Goal: Information Seeking & Learning: Learn about a topic

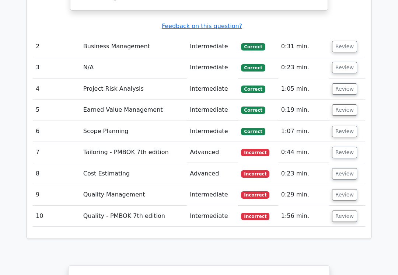
scroll to position [1007, 0]
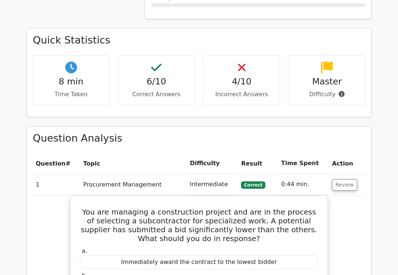
click at [337, 179] on button "Review" at bounding box center [344, 184] width 25 height 11
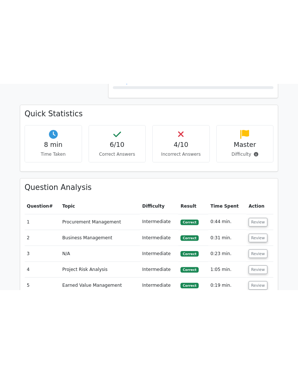
scroll to position [523, 0]
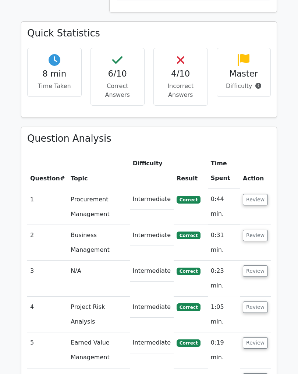
click at [294, 171] on main "Go Premium Project Management Professional Preparation Package (2025) Earn 35 P…" at bounding box center [149, 184] width 298 height 1373
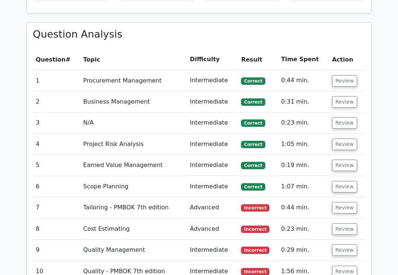
scroll to position [632, 0]
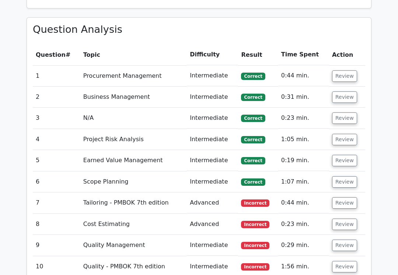
click at [347, 197] on button "Review" at bounding box center [344, 202] width 25 height 11
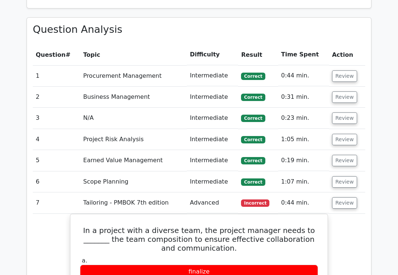
click at [354, 70] on button "Review" at bounding box center [344, 75] width 25 height 11
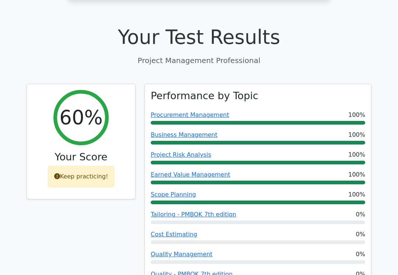
scroll to position [244, 0]
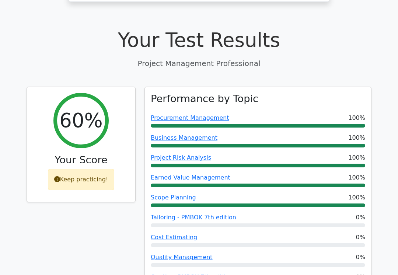
click at [88, 169] on div "Keep practicing!" at bounding box center [81, 179] width 67 height 21
click at [67, 169] on div "Keep practicing!" at bounding box center [81, 179] width 67 height 21
click at [58, 176] on icon at bounding box center [57, 179] width 6 height 6
click at [64, 169] on div "Keep practicing!" at bounding box center [81, 179] width 67 height 21
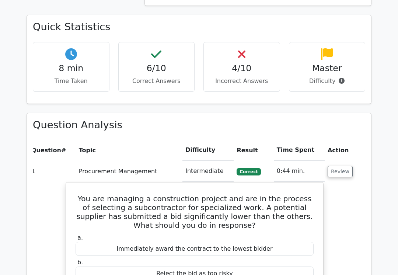
scroll to position [537, 0]
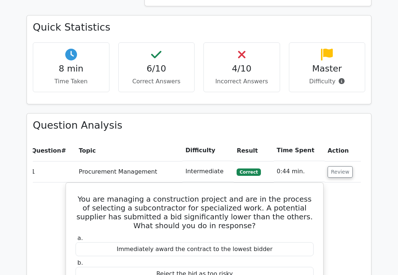
click at [342, 166] on button "Review" at bounding box center [339, 171] width 25 height 11
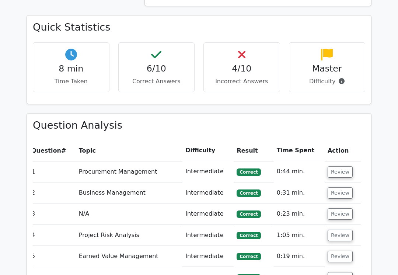
click at [343, 187] on button "Review" at bounding box center [339, 192] width 25 height 11
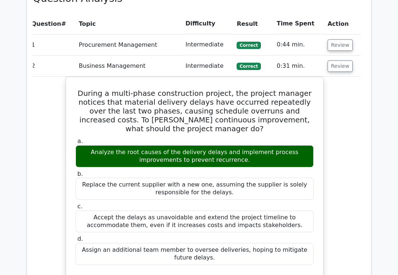
scroll to position [664, 0]
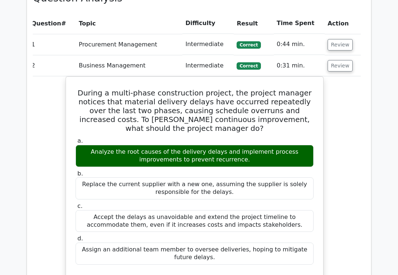
click at [339, 60] on button "Review" at bounding box center [339, 65] width 25 height 11
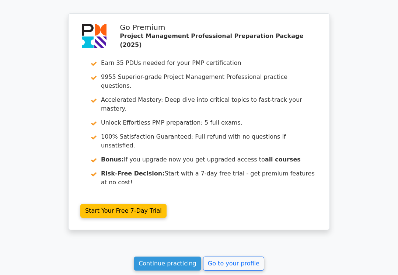
scroll to position [1376, 0]
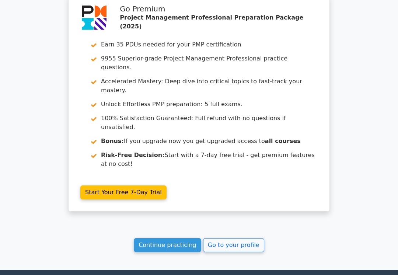
click at [237, 238] on link "Go to your profile" at bounding box center [233, 245] width 61 height 14
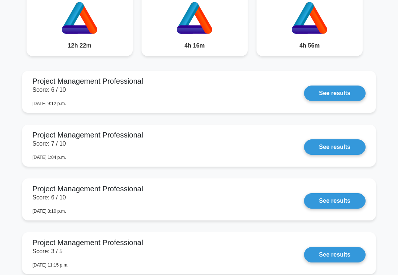
scroll to position [658, 0]
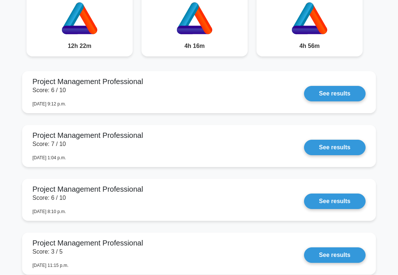
click at [349, 101] on link "See results" at bounding box center [335, 93] width 62 height 15
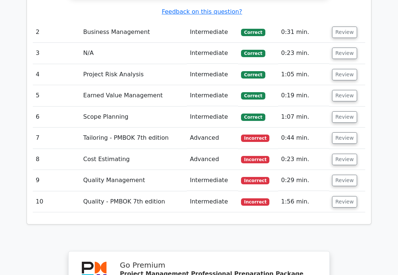
click at [340, 196] on button "Review" at bounding box center [344, 201] width 25 height 11
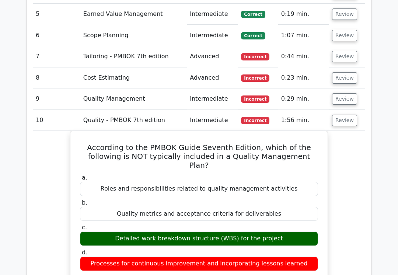
scroll to position [1103, 0]
click at [55, 88] on td "9" at bounding box center [57, 98] width 48 height 21
click at [54, 88] on td "9" at bounding box center [57, 98] width 48 height 21
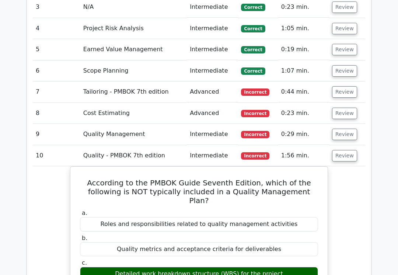
scroll to position [1068, 0]
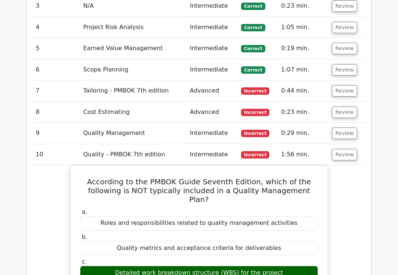
click at [345, 128] on button "Review" at bounding box center [344, 133] width 25 height 11
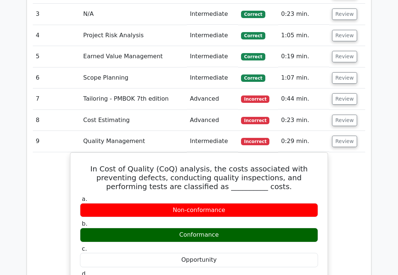
scroll to position [1061, 0]
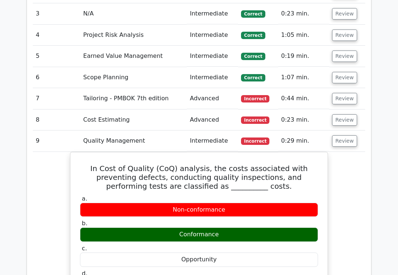
click at [81, 88] on td "Tailoring - PMBOK 7th edition" at bounding box center [133, 98] width 106 height 21
click at [70, 88] on td "7" at bounding box center [57, 98] width 48 height 21
click at [343, 93] on button "Review" at bounding box center [344, 98] width 25 height 11
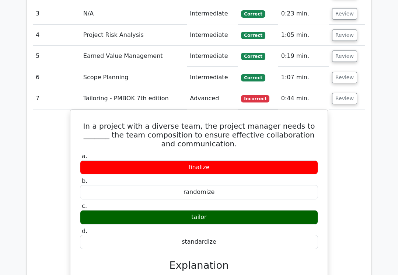
click at [349, 93] on button "Review" at bounding box center [344, 98] width 25 height 11
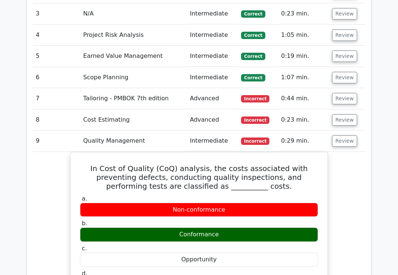
click at [344, 135] on button "Review" at bounding box center [344, 140] width 25 height 11
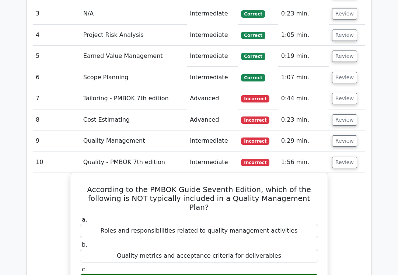
click at [345, 157] on button "Review" at bounding box center [344, 162] width 25 height 11
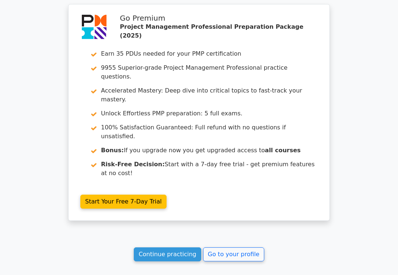
scroll to position [1282, 0]
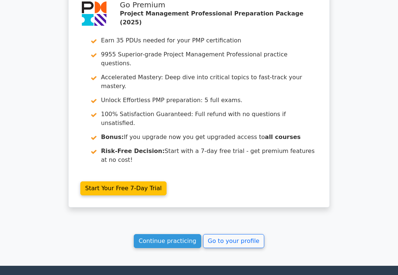
click at [175, 234] on link "Continue practicing" at bounding box center [167, 241] width 67 height 14
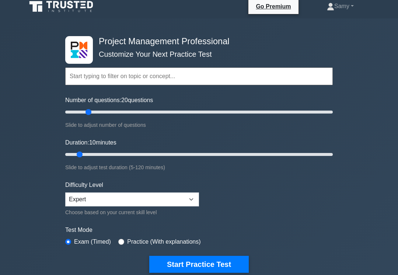
scroll to position [5, 0]
click at [91, 115] on input "Number of questions: 20 questions" at bounding box center [198, 112] width 267 height 9
click at [88, 115] on input "Number of questions: 20 questions" at bounding box center [198, 112] width 267 height 9
type input "15"
click at [207, 265] on button "Start Practice Test" at bounding box center [198, 264] width 99 height 17
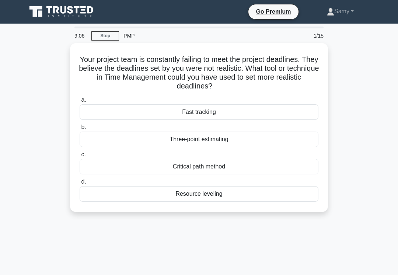
click at [97, 138] on div "Three-point estimating" at bounding box center [199, 138] width 239 height 15
click at [80, 130] on input "b. Three-point estimating" at bounding box center [80, 127] width 0 height 5
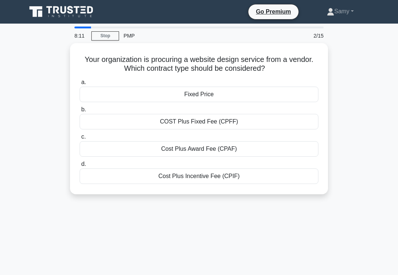
click at [102, 90] on div "Fixed Price" at bounding box center [199, 94] width 239 height 15
click at [80, 85] on input "a. Fixed Price" at bounding box center [80, 82] width 0 height 5
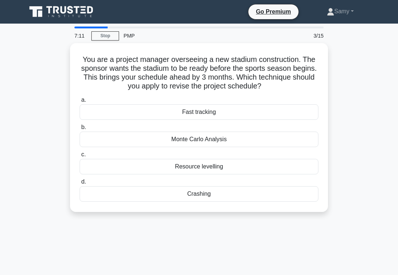
click at [96, 198] on div "Crashing" at bounding box center [199, 193] width 239 height 15
click at [80, 184] on input "d. Crashing" at bounding box center [80, 181] width 0 height 5
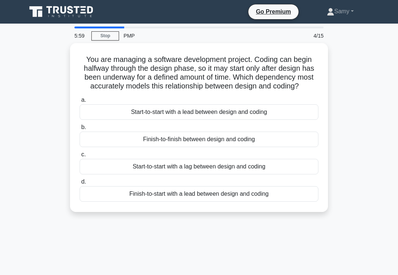
click at [102, 169] on div "Start-to-start with a lag between design and coding" at bounding box center [199, 166] width 239 height 15
click at [80, 157] on input "c. Start-to-start with a lag between design and coding" at bounding box center [80, 154] width 0 height 5
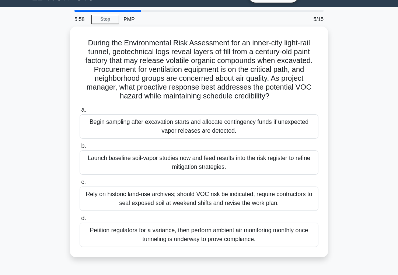
scroll to position [18, 0]
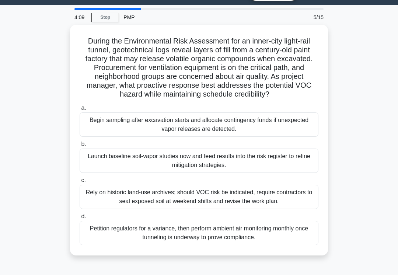
click at [105, 205] on div "Rely on historic land-use archives; should VOC risk be indicated, require contr…" at bounding box center [199, 197] width 239 height 24
click at [80, 183] on input "c. Rely on historic land-use archives; should VOC risk be indicated, require co…" at bounding box center [80, 180] width 0 height 5
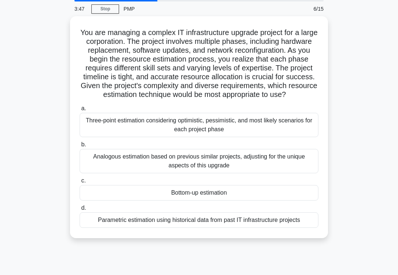
scroll to position [24, 0]
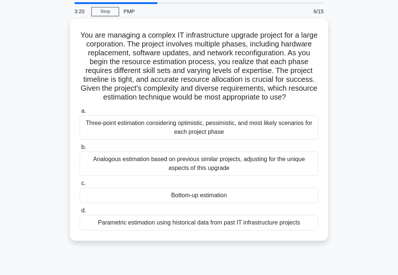
click at [100, 203] on div "Bottom-up estimation" at bounding box center [199, 194] width 239 height 15
click at [80, 186] on input "c. Bottom-up estimation" at bounding box center [80, 183] width 0 height 5
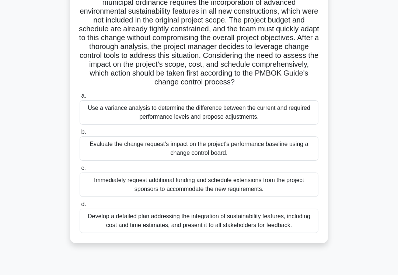
scroll to position [78, 0]
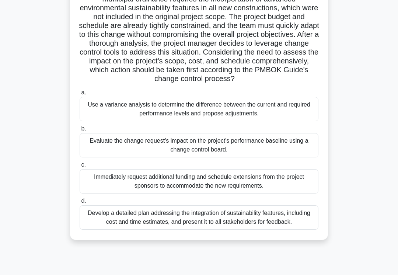
click at [112, 157] on div "Evaluate the change request's impact on the project's performance baseline usin…" at bounding box center [199, 145] width 239 height 24
click at [80, 131] on input "b. Evaluate the change request's impact on the project's performance baseline u…" at bounding box center [80, 128] width 0 height 5
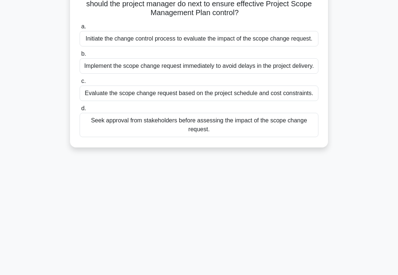
scroll to position [74, 0]
click at [106, 101] on div "Evaluate the scope change request based on the project schedule and cost constr…" at bounding box center [199, 92] width 239 height 15
click at [80, 83] on input "c. Evaluate the scope change request based on the project schedule and cost con…" at bounding box center [80, 80] width 0 height 5
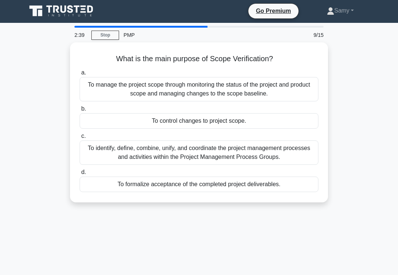
scroll to position [0, 0]
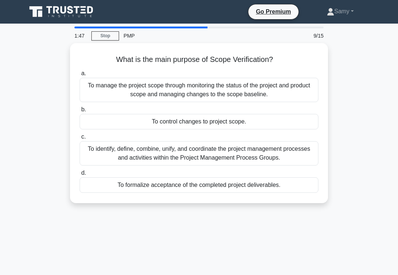
click at [166, 189] on div "To formalize acceptance of the completed project deliverables." at bounding box center [199, 184] width 239 height 15
click at [80, 175] on input "d. To formalize acceptance of the completed project deliverables." at bounding box center [80, 173] width 0 height 5
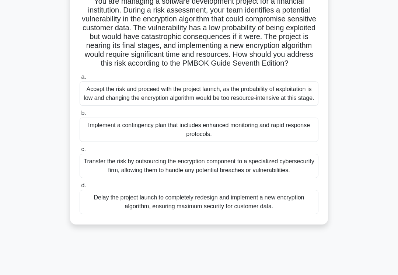
scroll to position [59, 0]
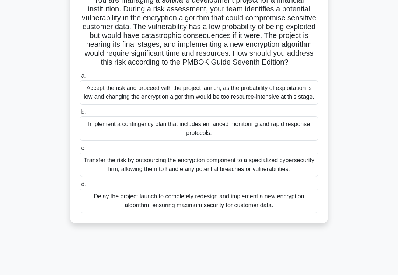
click at [105, 177] on div "Transfer the risk by outsourcing the encryption component to a specialized cybe…" at bounding box center [199, 164] width 239 height 24
click at [80, 151] on input "c. Transfer the risk by outsourcing the encryption component to a specialized c…" at bounding box center [80, 148] width 0 height 5
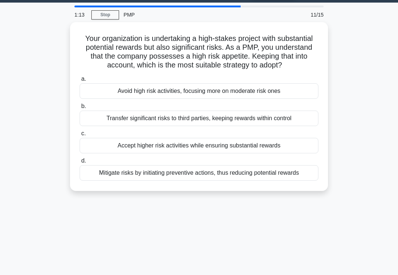
scroll to position [13, 0]
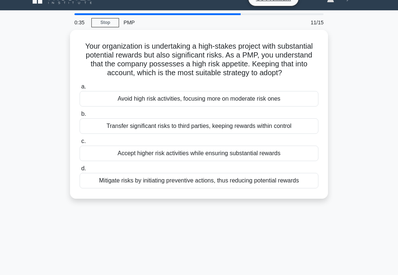
click at [89, 188] on div "Mitigate risks by initiating preventive actions, thus reducing potential rewards" at bounding box center [199, 180] width 239 height 15
click at [80, 171] on input "d. Mitigate risks by initiating preventive actions, thus reducing potential rew…" at bounding box center [80, 168] width 0 height 5
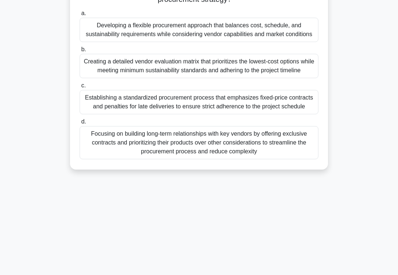
scroll to position [114, 0]
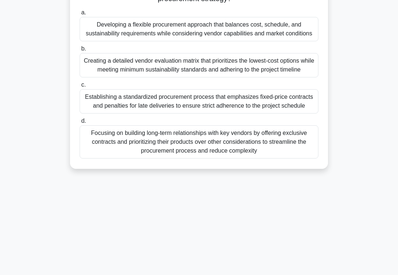
click at [99, 113] on div "Establishing a standardized procurement process that emphasizes fixed-price con…" at bounding box center [199, 101] width 239 height 24
click at [80, 87] on input "c. Establishing a standardized procurement process that emphasizes fixed-price …" at bounding box center [80, 84] width 0 height 5
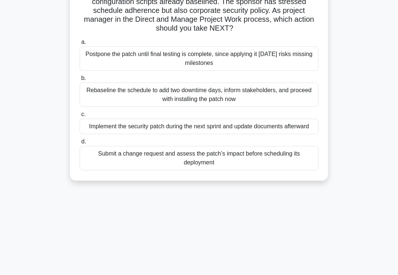
scroll to position [87, 0]
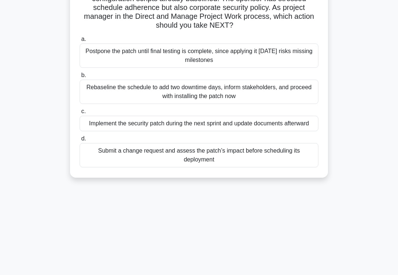
click at [91, 167] on div "Submit a change request and assess the patch’s impact before scheduling its dep…" at bounding box center [199, 155] width 239 height 24
click at [80, 141] on input "d. Submit a change request and assess the patch’s impact before scheduling its …" at bounding box center [80, 138] width 0 height 5
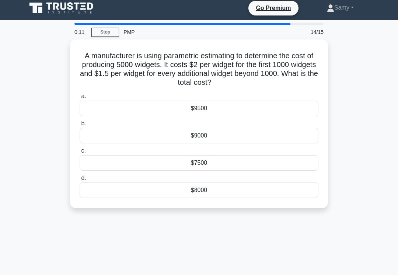
scroll to position [0, 0]
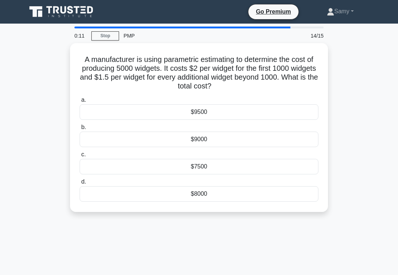
click at [57, 120] on div "A manufacturer is using parametric estimating to determine the cost of producin…" at bounding box center [199, 132] width 354 height 178
click at [90, 162] on div "$7500" at bounding box center [199, 166] width 239 height 15
click at [80, 157] on input "c. $7500" at bounding box center [80, 154] width 0 height 5
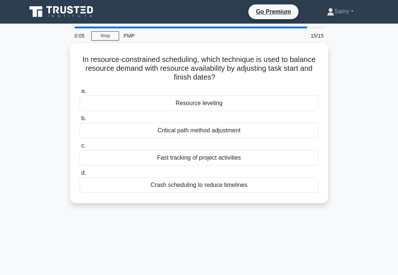
click at [86, 154] on div "Fast tracking of project activities" at bounding box center [199, 157] width 239 height 15
click at [80, 148] on input "c. Fast tracking of project activities" at bounding box center [80, 145] width 0 height 5
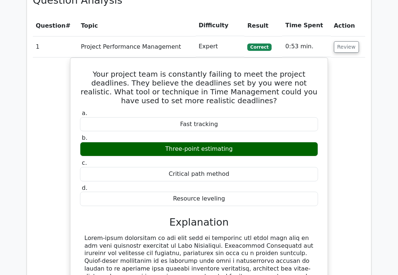
scroll to position [740, 0]
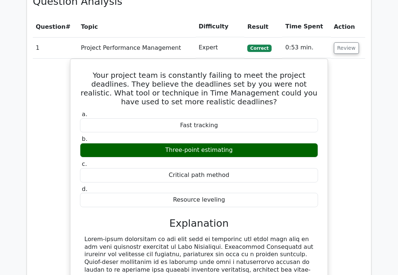
click at [342, 42] on button "Review" at bounding box center [346, 47] width 25 height 11
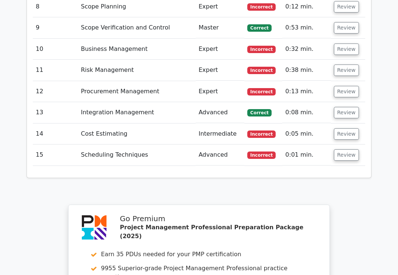
click at [351, 107] on button "Review" at bounding box center [346, 112] width 25 height 11
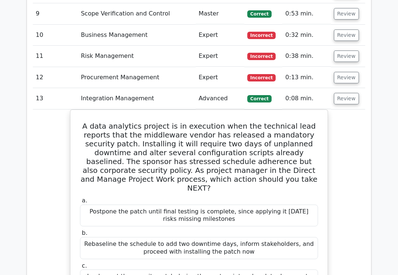
scroll to position [941, 0]
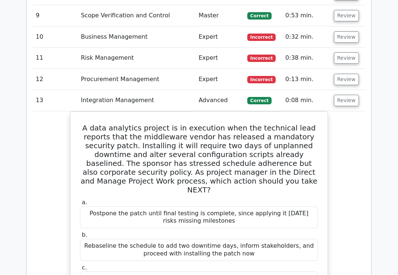
click at [352, 74] on button "Review" at bounding box center [346, 79] width 25 height 11
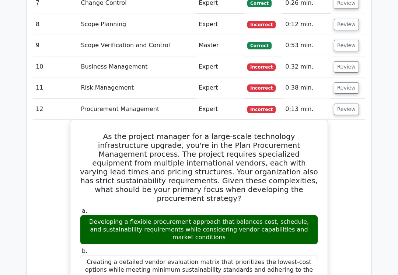
scroll to position [911, 0]
click at [345, 61] on button "Review" at bounding box center [346, 66] width 25 height 11
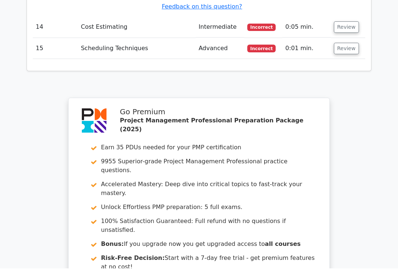
scroll to position [2676, 0]
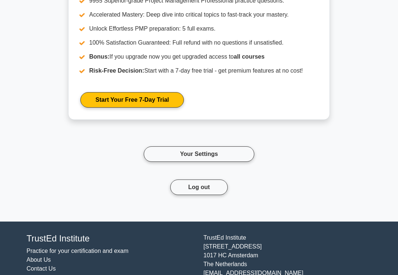
scroll to position [3534, 0]
